Goal: Task Accomplishment & Management: Complete application form

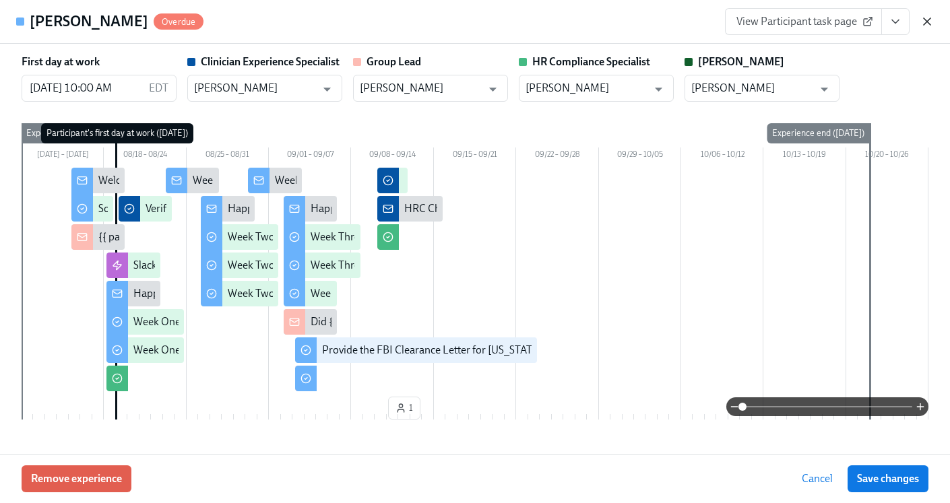
scroll to position [1187, 0]
click at [932, 23] on icon "button" at bounding box center [927, 21] width 13 height 13
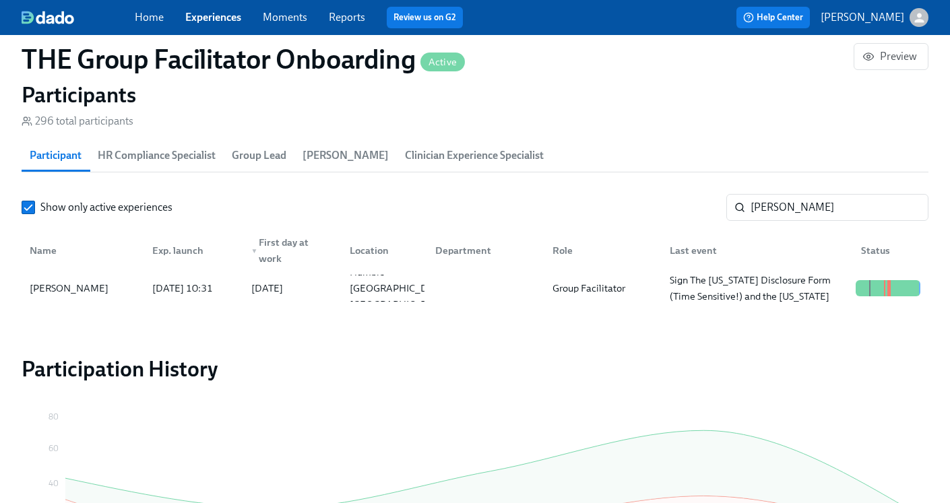
scroll to position [183, 0]
drag, startPoint x: 711, startPoint y: 214, endPoint x: 698, endPoint y: 213, distance: 12.8
click at [699, 213] on div "Show only active experiences [PERSON_NAME] ​" at bounding box center [475, 207] width 907 height 27
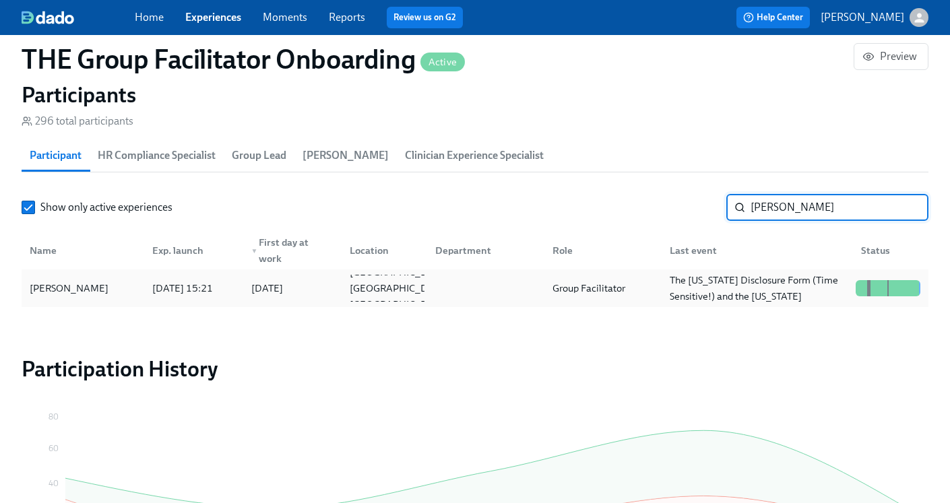
click at [590, 284] on div "Group Facilitator" at bounding box center [589, 288] width 84 height 16
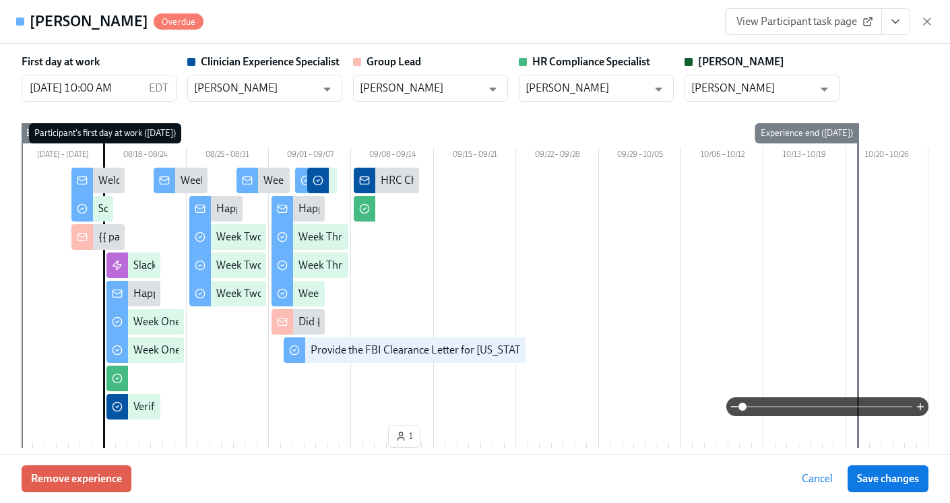
click at [896, 24] on icon "View task page" at bounding box center [895, 21] width 13 height 13
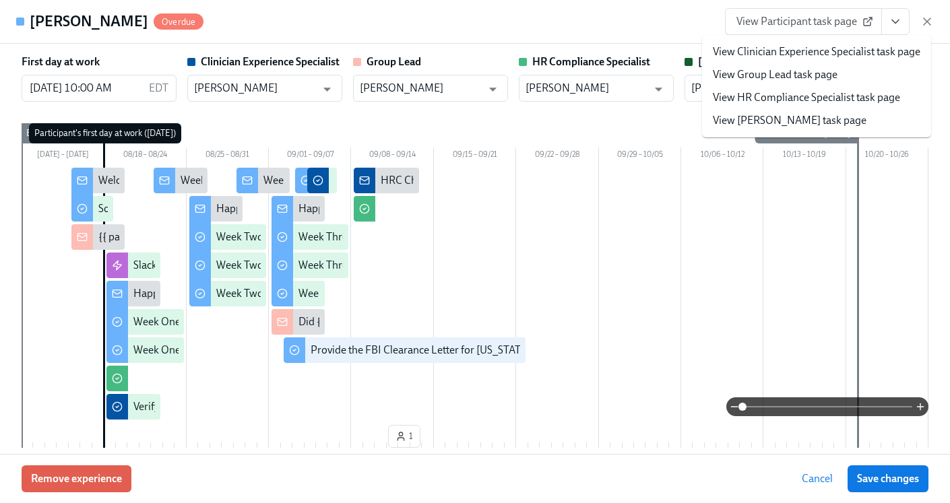
click at [795, 92] on link "View HR Compliance Specialist task page" at bounding box center [806, 97] width 187 height 15
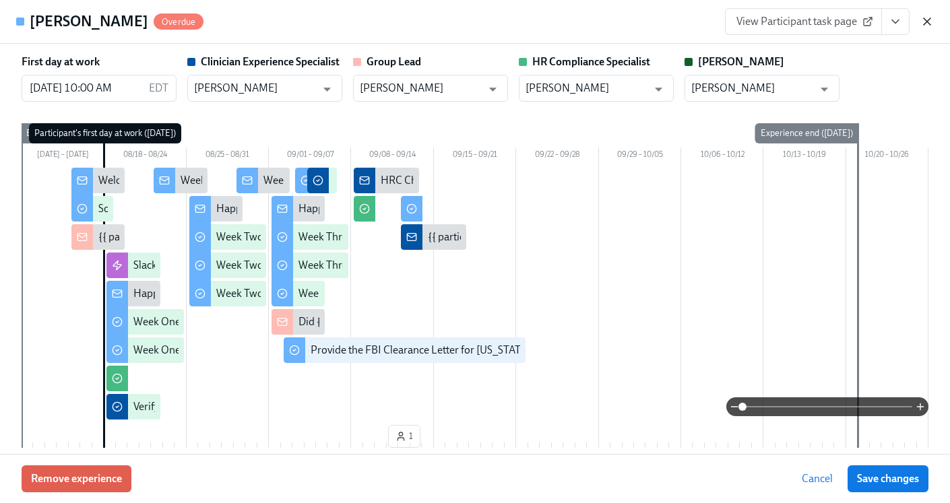
click at [928, 24] on icon "button" at bounding box center [927, 21] width 13 height 13
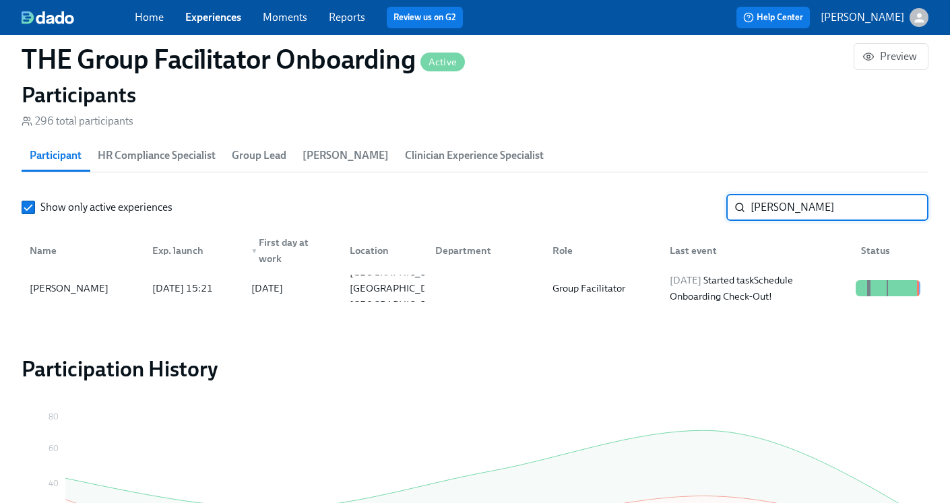
drag, startPoint x: 793, startPoint y: 204, endPoint x: 651, endPoint y: 215, distance: 142.7
click at [651, 215] on div "Show only active experiences [PERSON_NAME] ​" at bounding box center [475, 207] width 907 height 27
drag, startPoint x: 782, startPoint y: 212, endPoint x: 709, endPoint y: 200, distance: 73.8
click at [709, 205] on div "Show only active experiences [PERSON_NAME] ​" at bounding box center [475, 207] width 907 height 27
type input "[PERSON_NAME]"
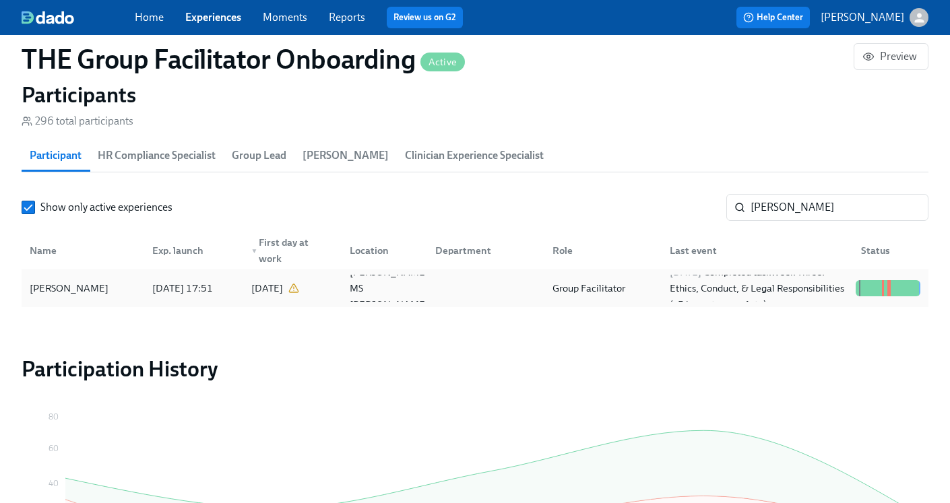
click at [470, 289] on div at bounding box center [483, 288] width 117 height 27
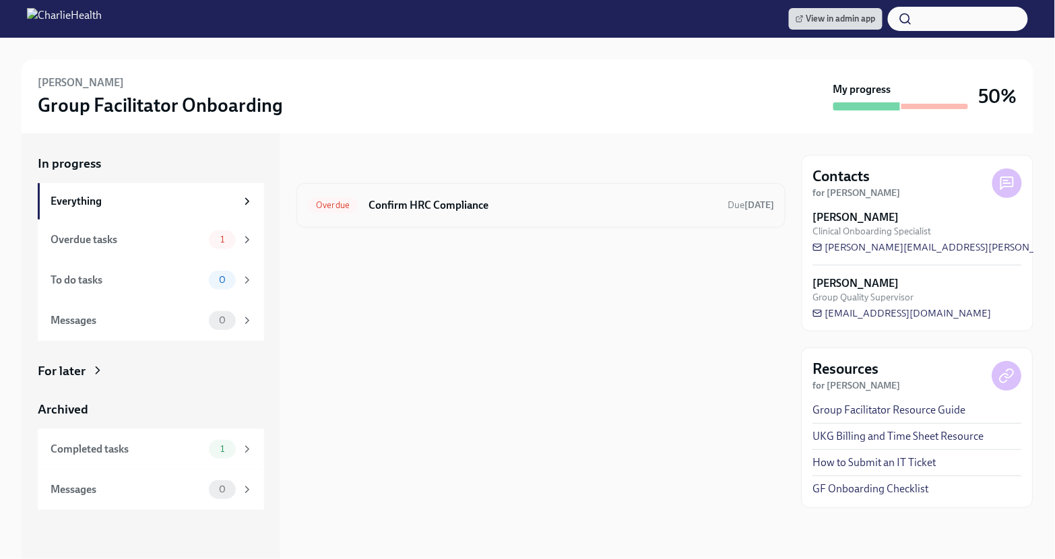
click at [469, 204] on h6 "Confirm HRC Compliance" at bounding box center [543, 205] width 348 height 15
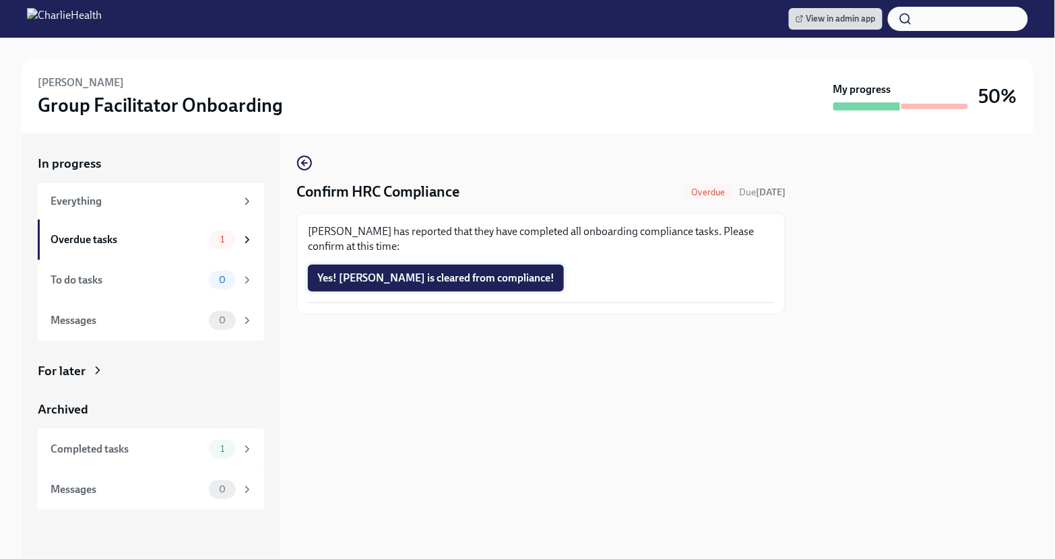
click at [379, 282] on span "Yes! [PERSON_NAME] is cleared from compliance!" at bounding box center [435, 278] width 237 height 13
